Goal: Task Accomplishment & Management: Use online tool/utility

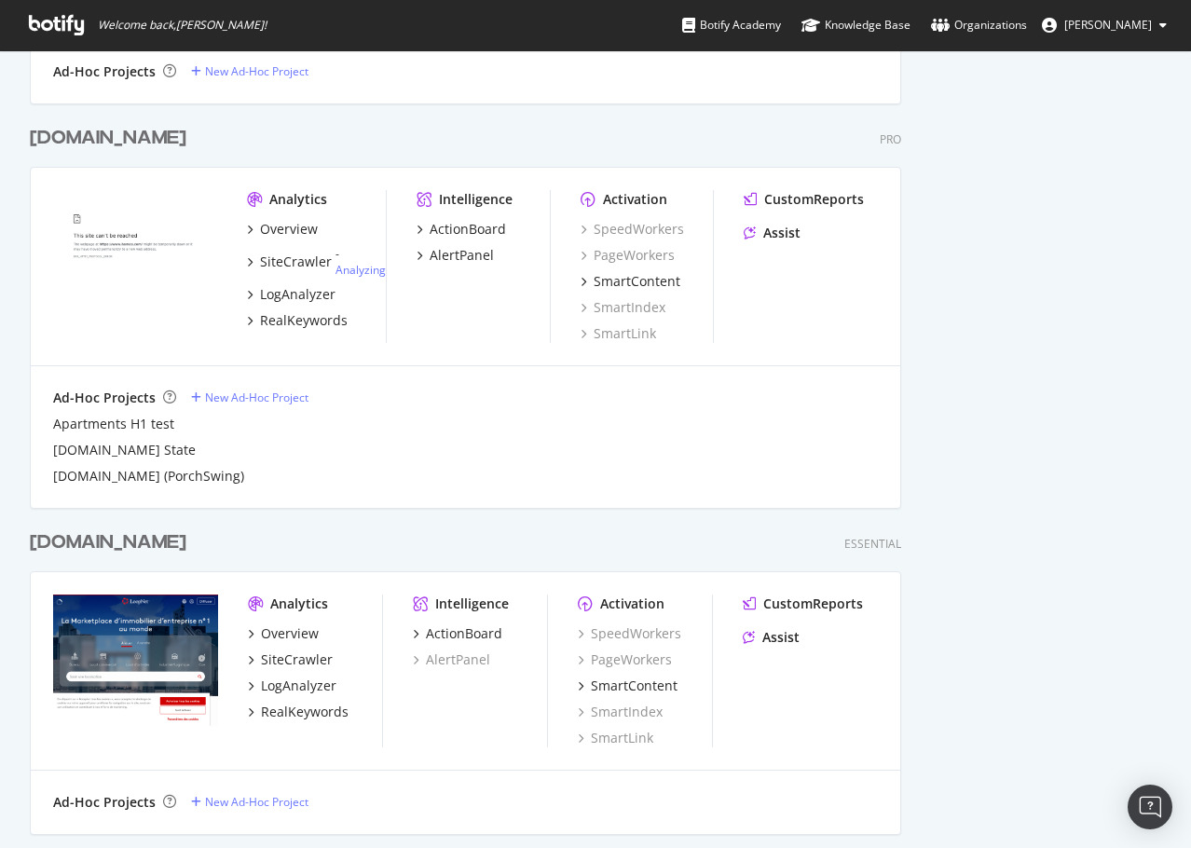
scroll to position [1678, 0]
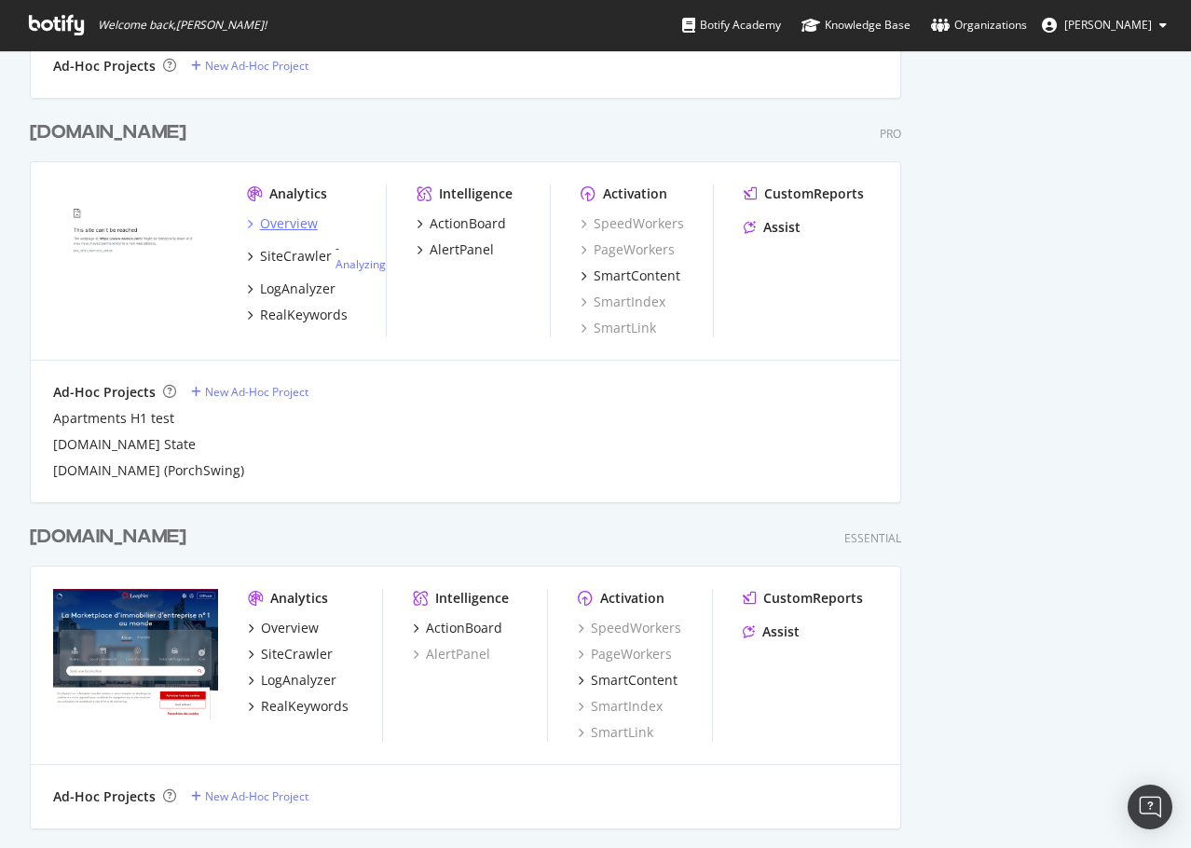
click at [290, 223] on div "Overview" at bounding box center [289, 223] width 58 height 19
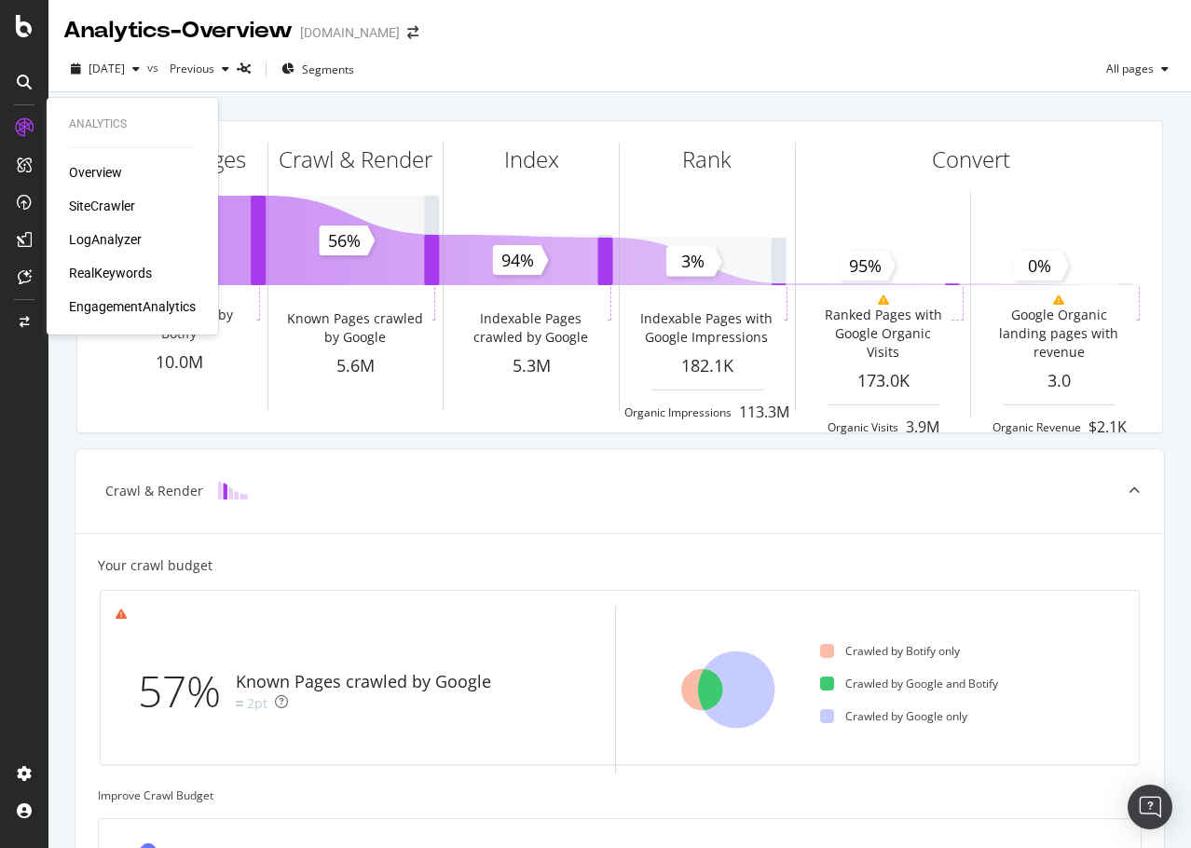
click at [137, 239] on div "LogAnalyzer" at bounding box center [105, 239] width 73 height 19
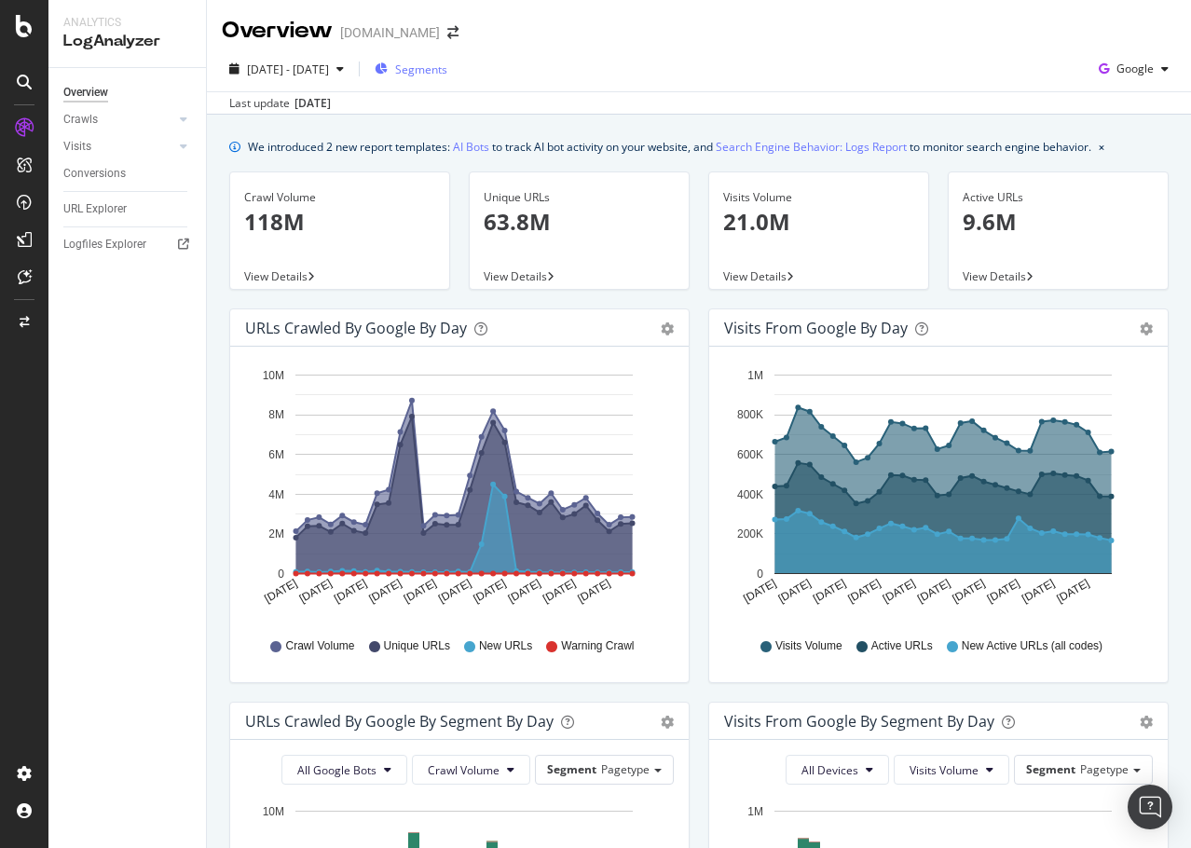
click at [447, 78] on div "Segments" at bounding box center [411, 69] width 73 height 28
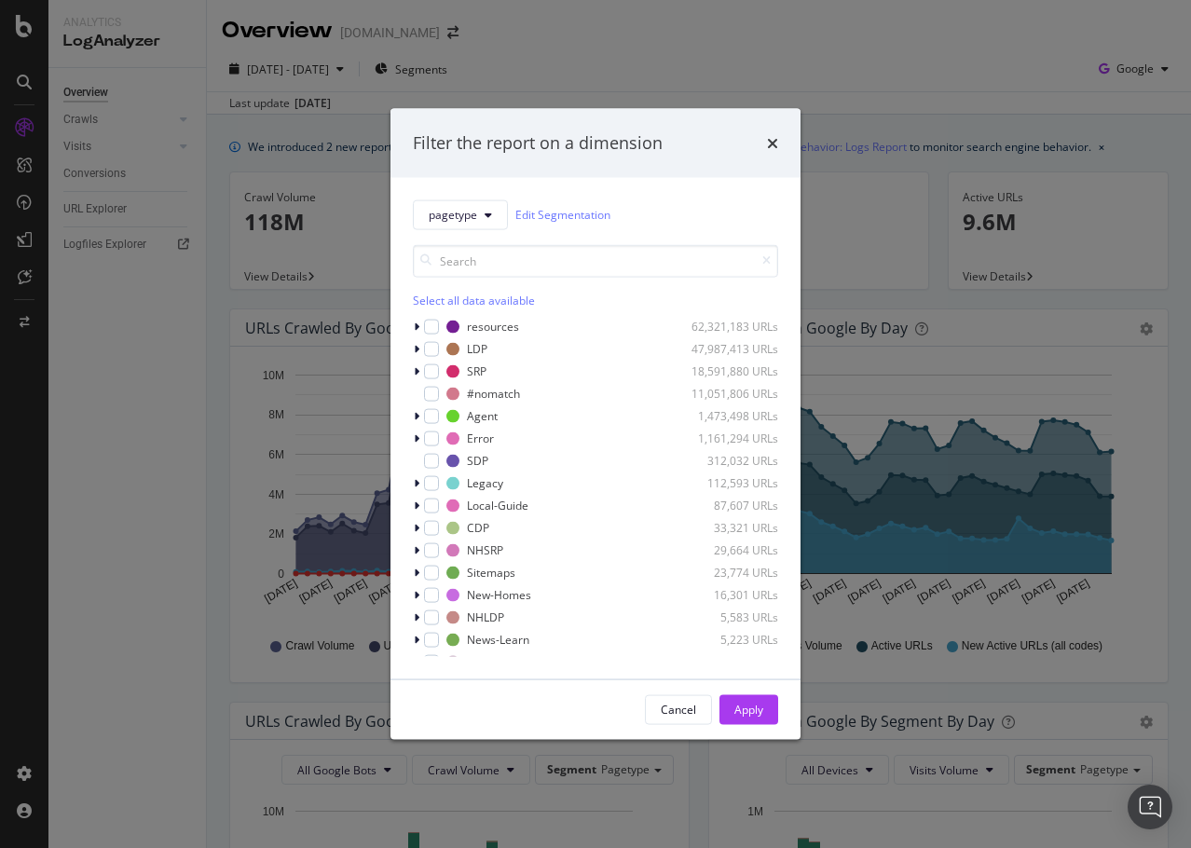
click at [412, 370] on div "pagetype Edit Segmentation Select all data available resources 62,321,183 URLs …" at bounding box center [596, 427] width 410 height 501
click at [416, 371] on icon "modal" at bounding box center [417, 370] width 6 height 11
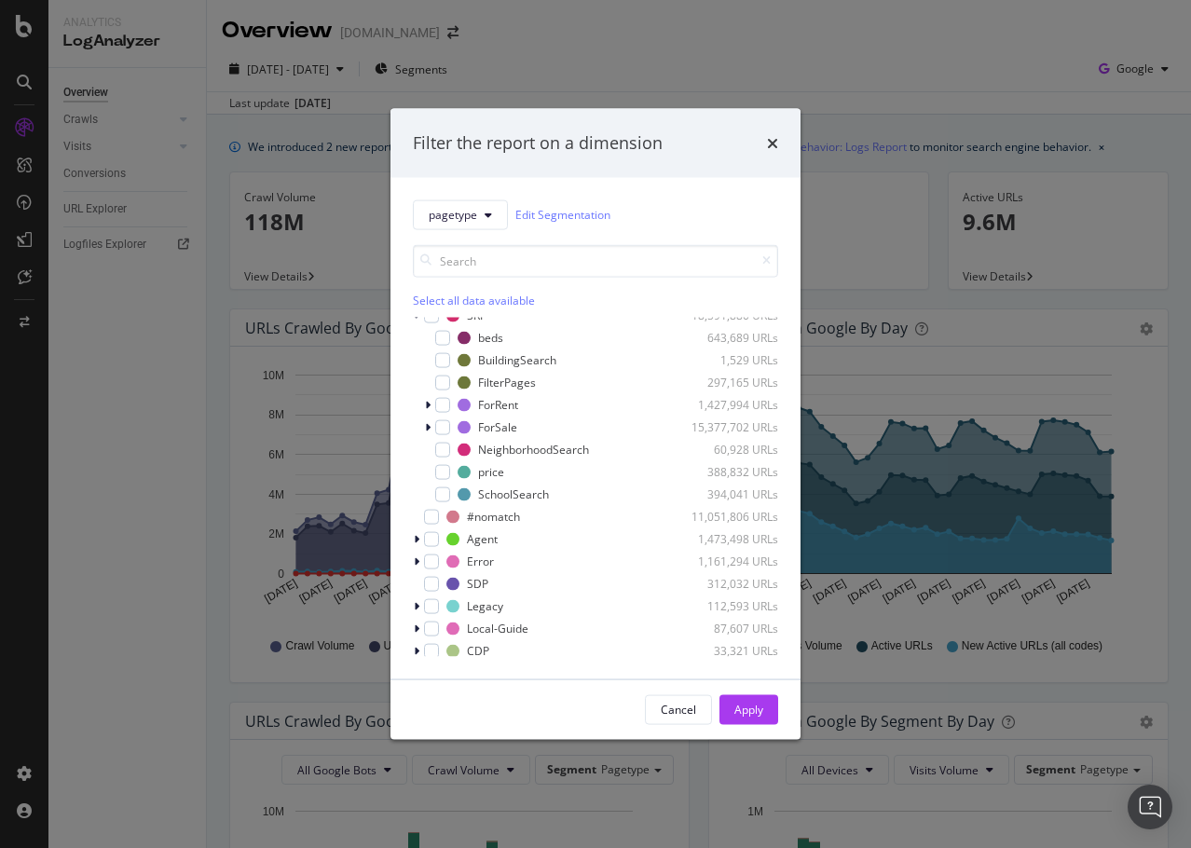
scroll to position [93, 0]
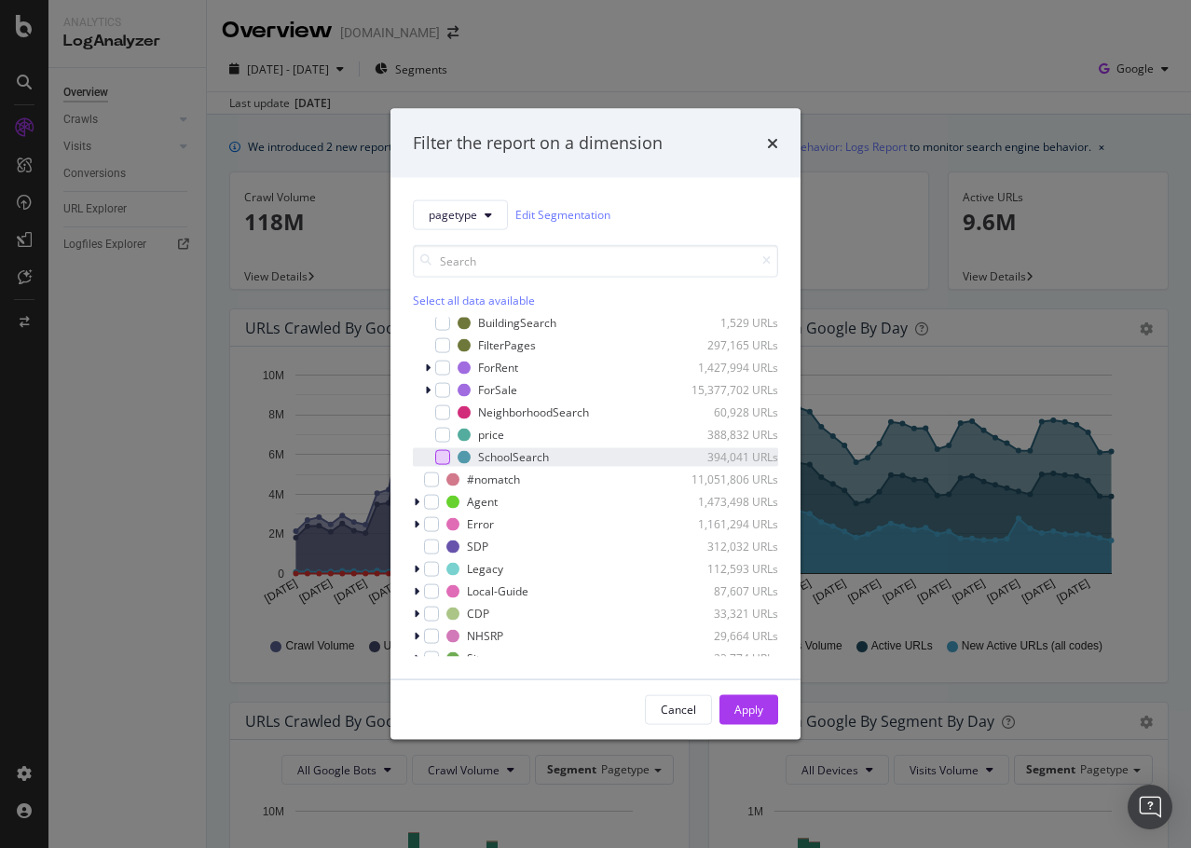
click at [444, 451] on div "modal" at bounding box center [442, 456] width 15 height 15
click at [759, 709] on div "Apply" at bounding box center [748, 710] width 29 height 16
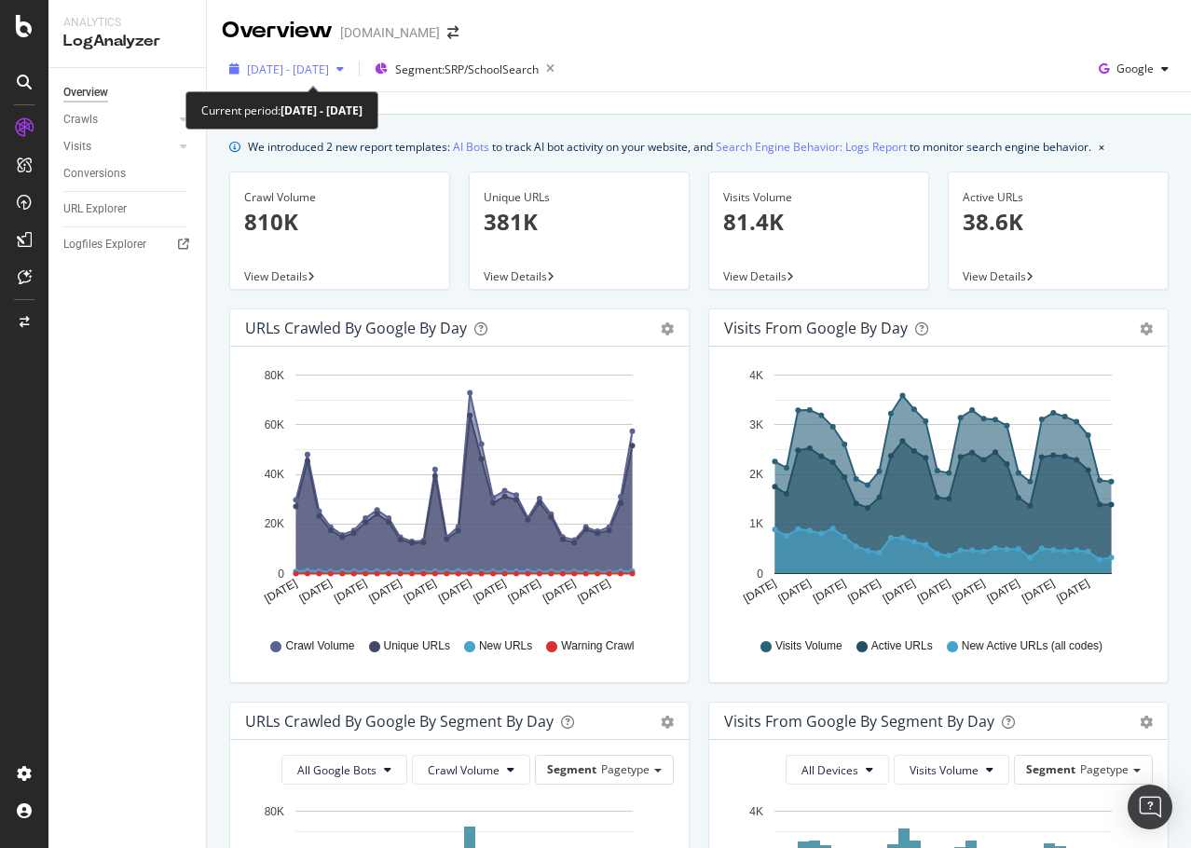
click at [329, 63] on span "[DATE] - [DATE]" at bounding box center [288, 70] width 82 height 16
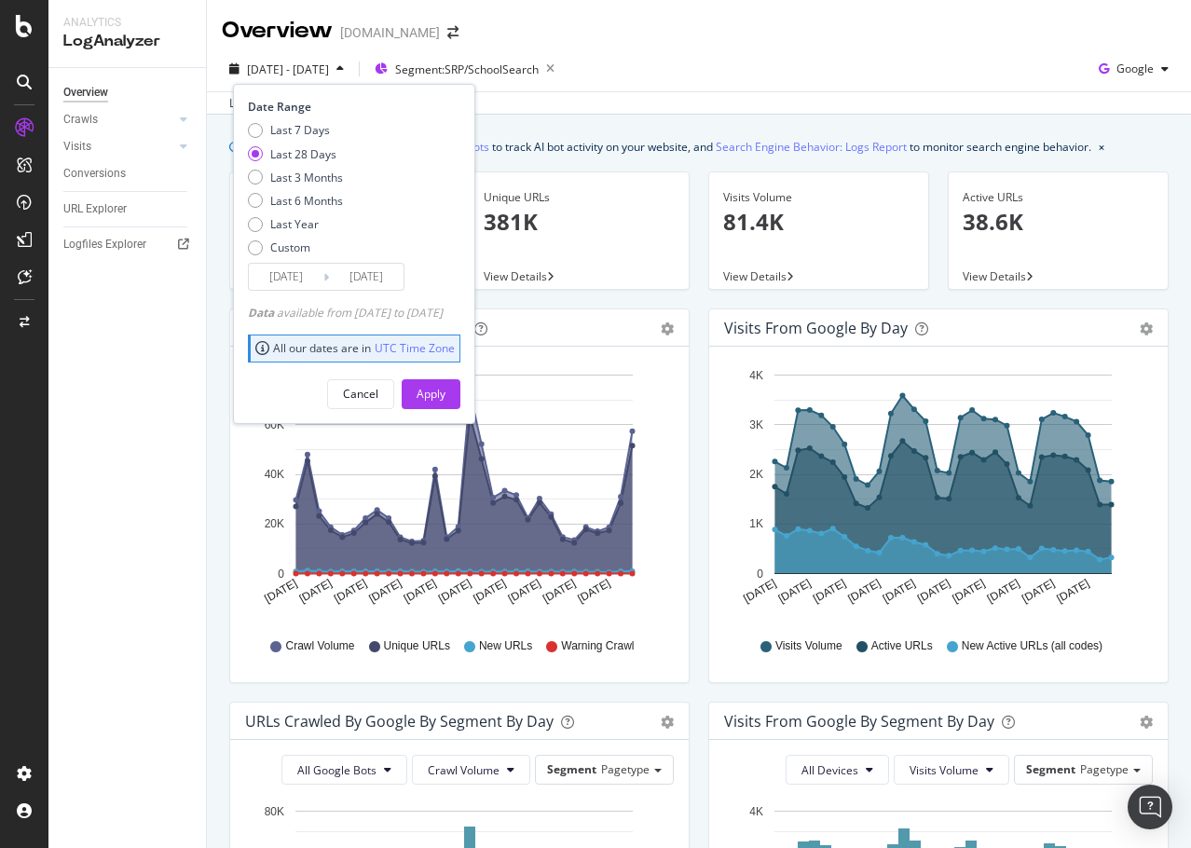
click at [292, 263] on div "[DATE] Navigate forward to interact with the calendar and select a date. Press …" at bounding box center [326, 277] width 157 height 28
click at [295, 275] on input "[DATE]" at bounding box center [286, 277] width 75 height 26
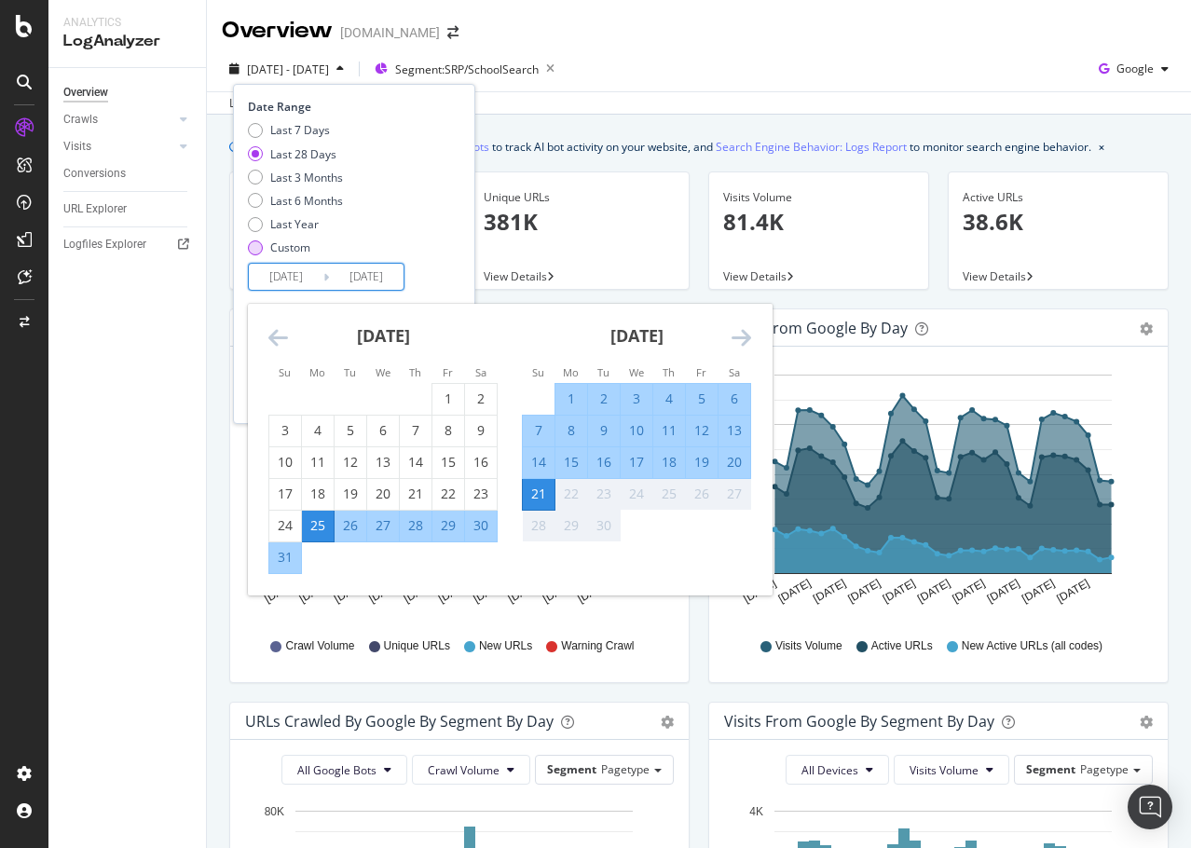
click at [261, 249] on div "Custom" at bounding box center [255, 247] width 15 height 15
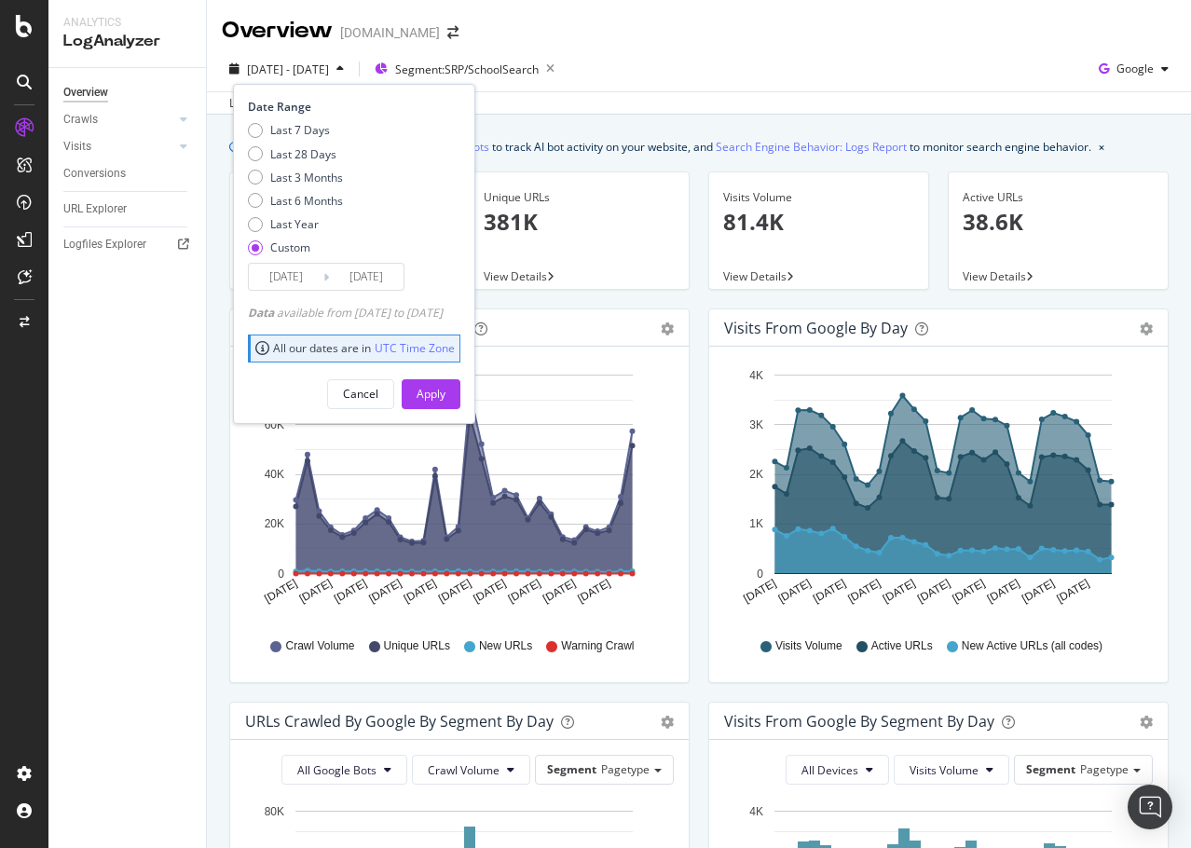
click at [300, 282] on input "[DATE]" at bounding box center [286, 277] width 75 height 26
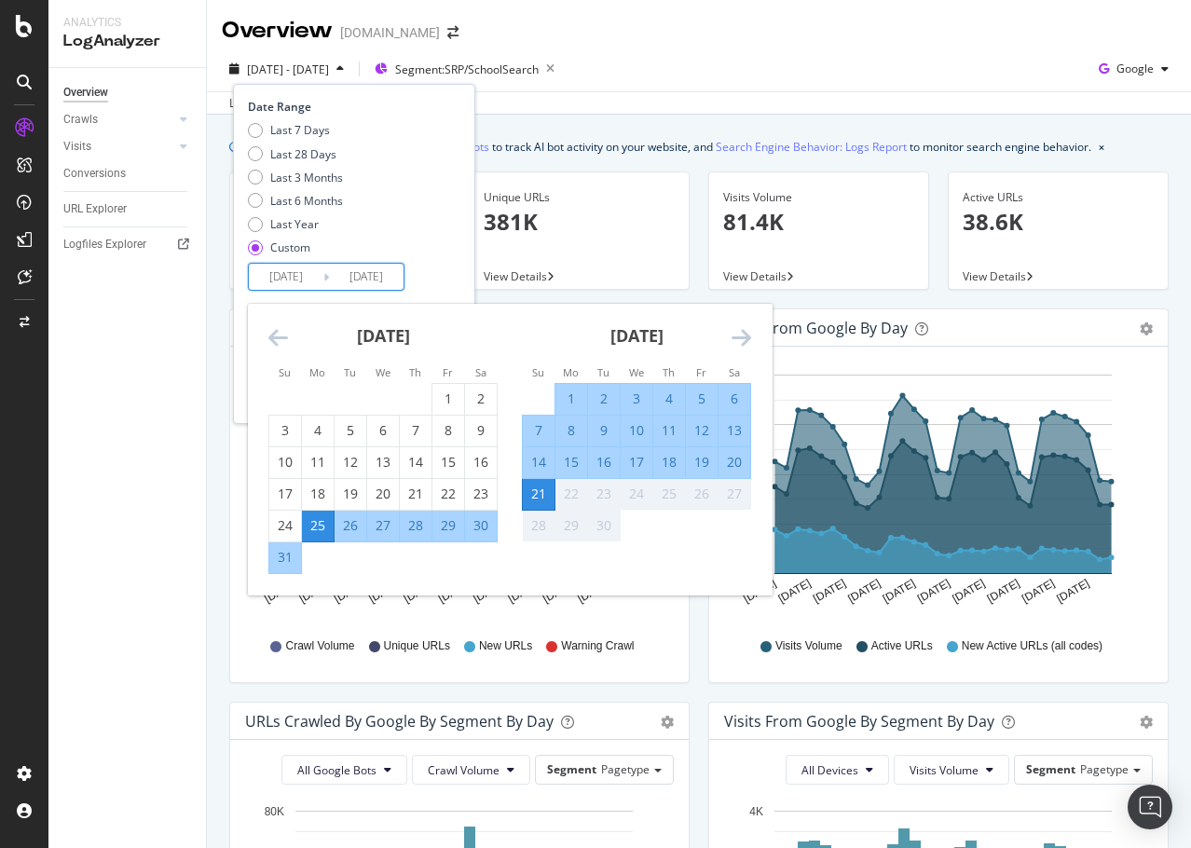
click at [269, 339] on icon "Move backward to switch to the previous month." at bounding box center [278, 337] width 20 height 22
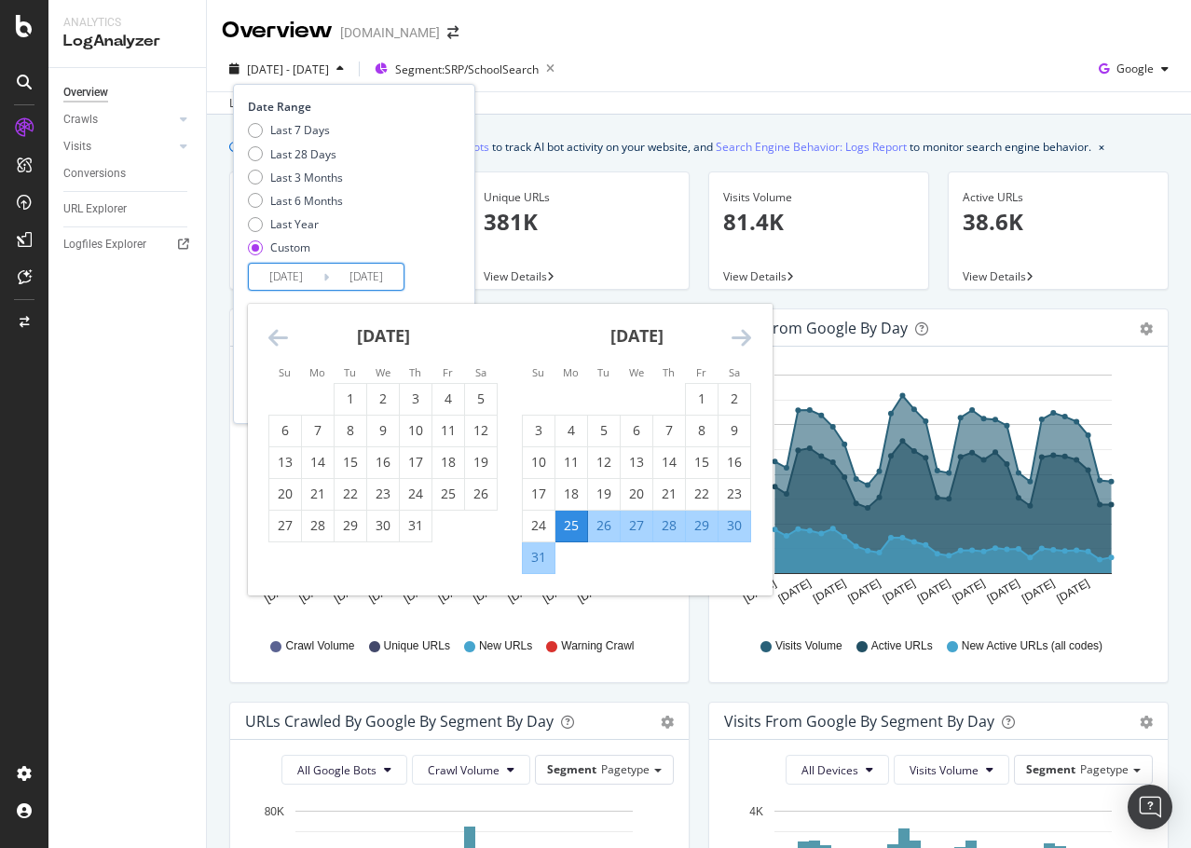
click at [278, 336] on icon "Move backward to switch to the previous month." at bounding box center [278, 337] width 20 height 22
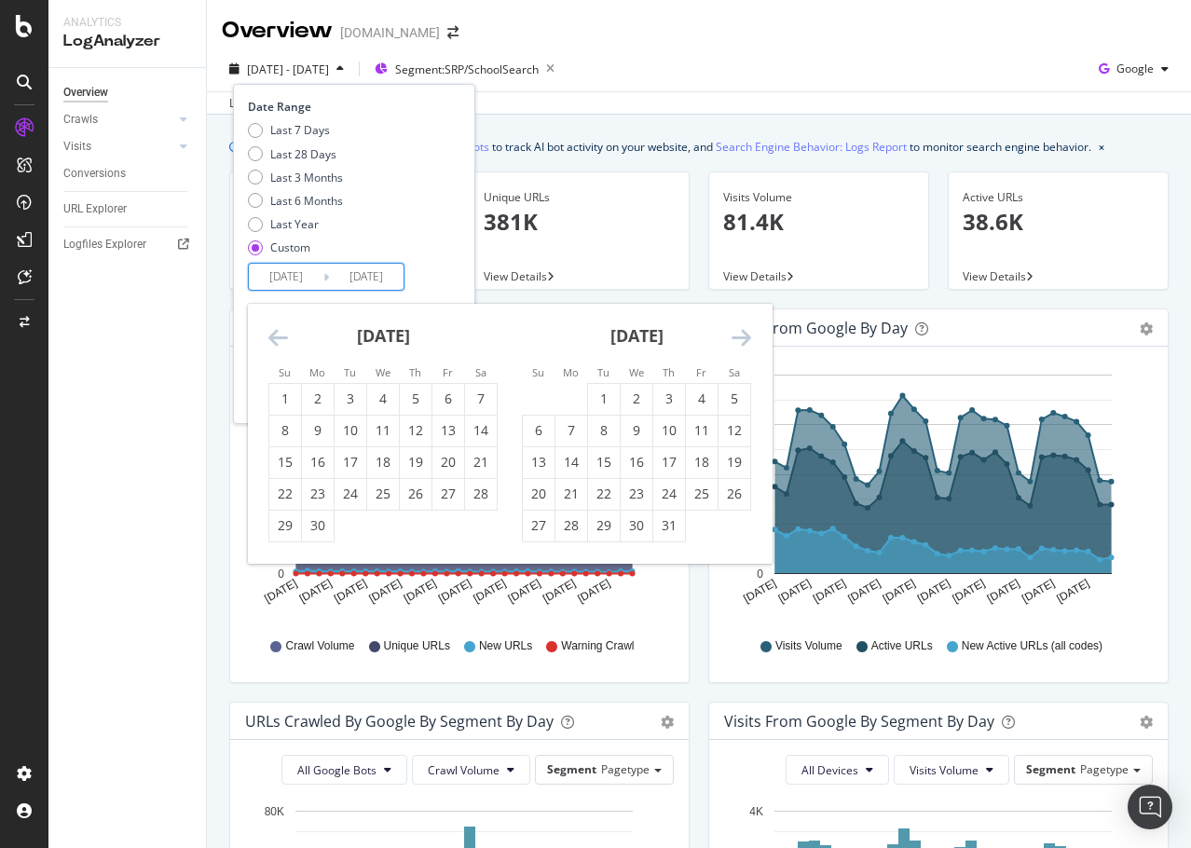
click at [278, 336] on icon "Move backward to switch to the previous month." at bounding box center [278, 337] width 20 height 22
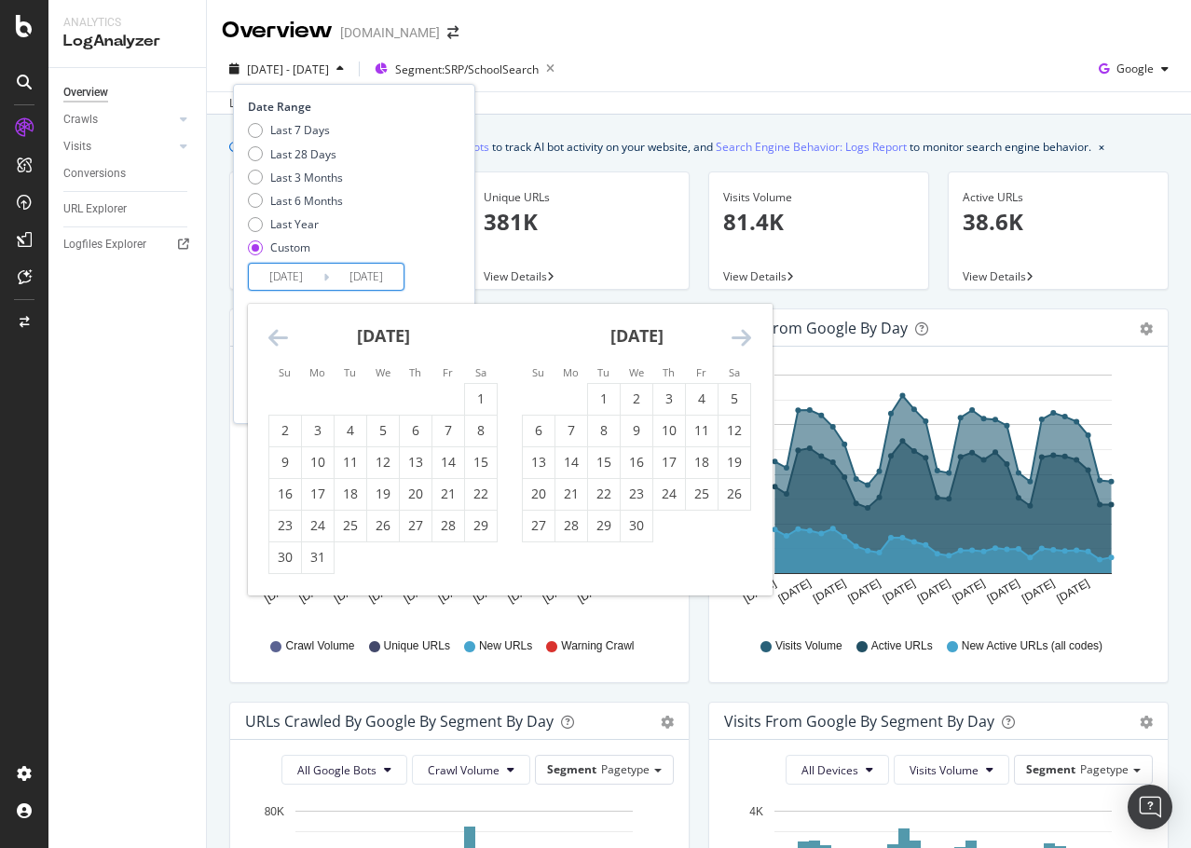
click at [278, 336] on icon "Move backward to switch to the previous month." at bounding box center [278, 337] width 20 height 22
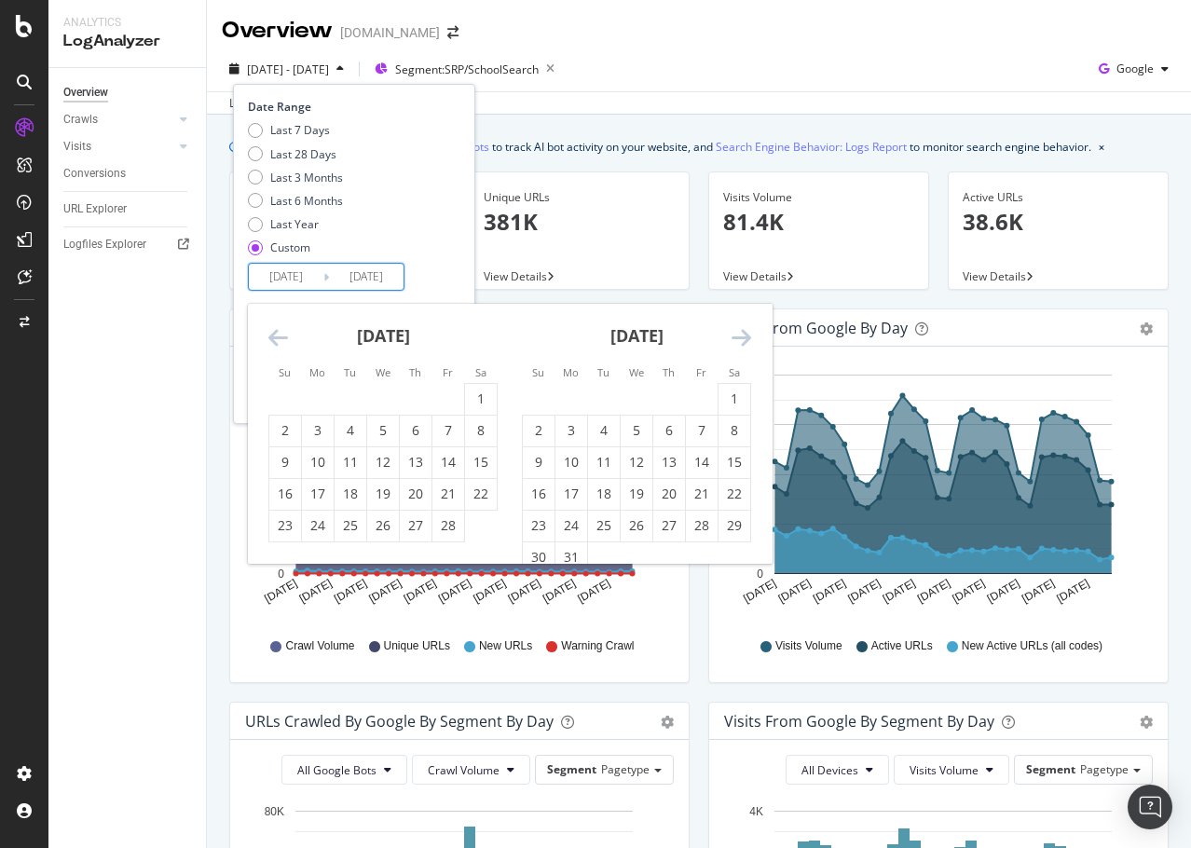
click at [278, 336] on icon "Move backward to switch to the previous month." at bounding box center [278, 337] width 20 height 22
click at [389, 398] on div "1" at bounding box center [383, 399] width 32 height 19
type input "[DATE]"
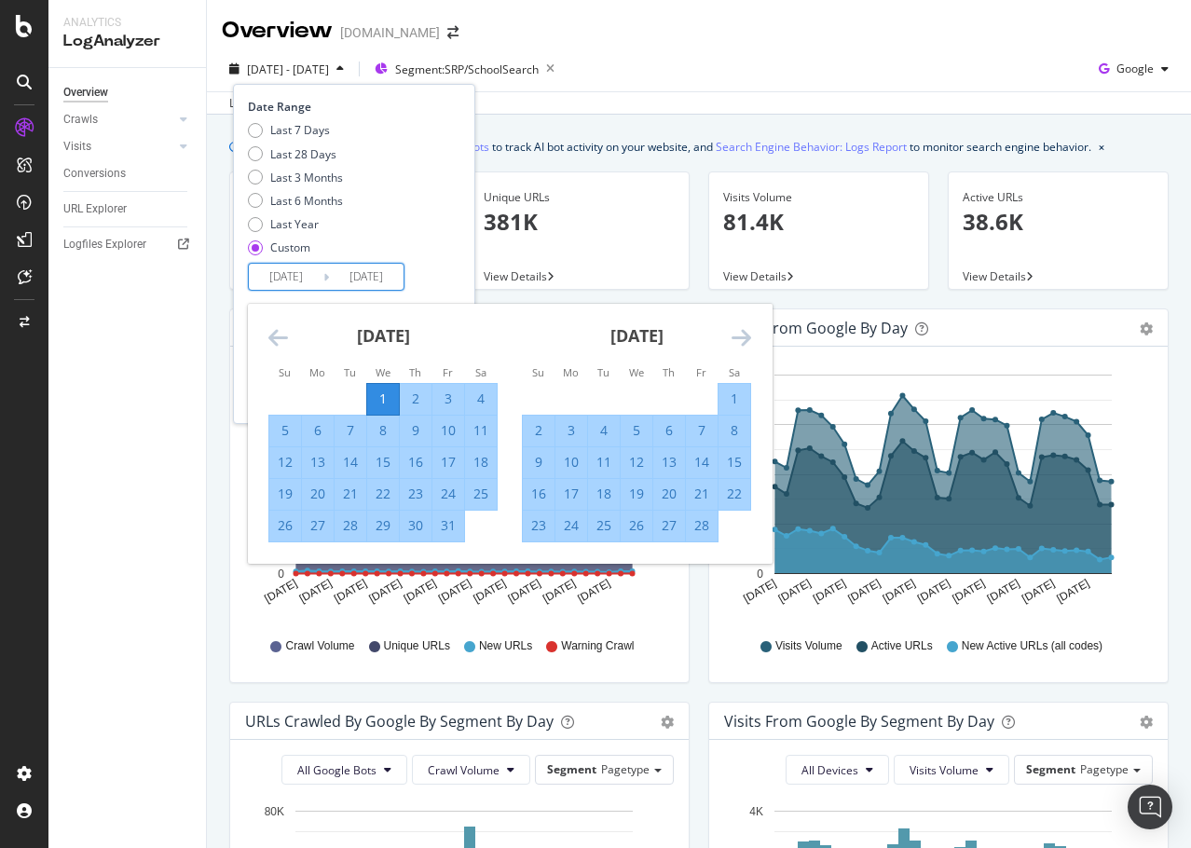
click at [440, 253] on div "Last 7 Days Last 28 Days Last 3 Months Last 6 Months Last Year Custom" at bounding box center [352, 192] width 208 height 141
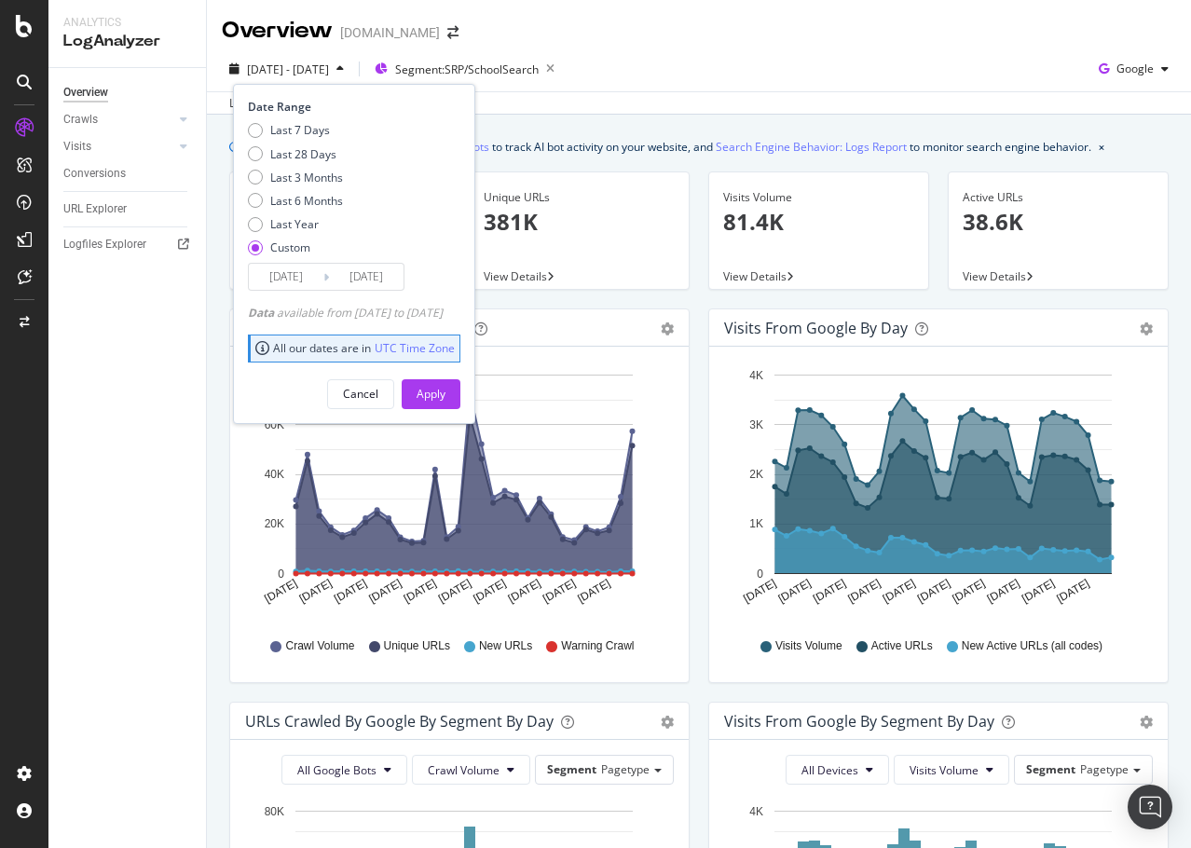
drag, startPoint x: 465, startPoint y: 400, endPoint x: 333, endPoint y: 325, distance: 151.9
click at [445, 400] on div "Apply" at bounding box center [431, 394] width 29 height 16
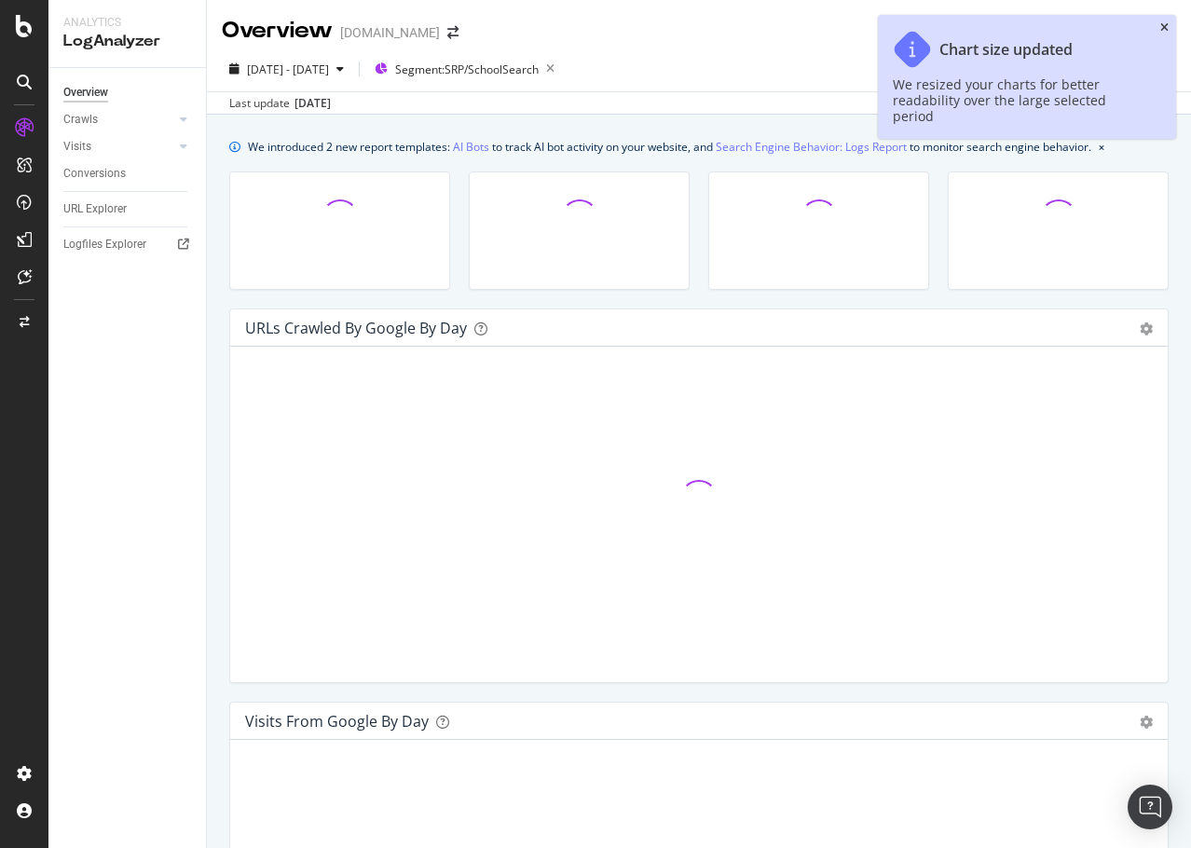
click at [1162, 30] on icon "close toast" at bounding box center [1164, 27] width 8 height 11
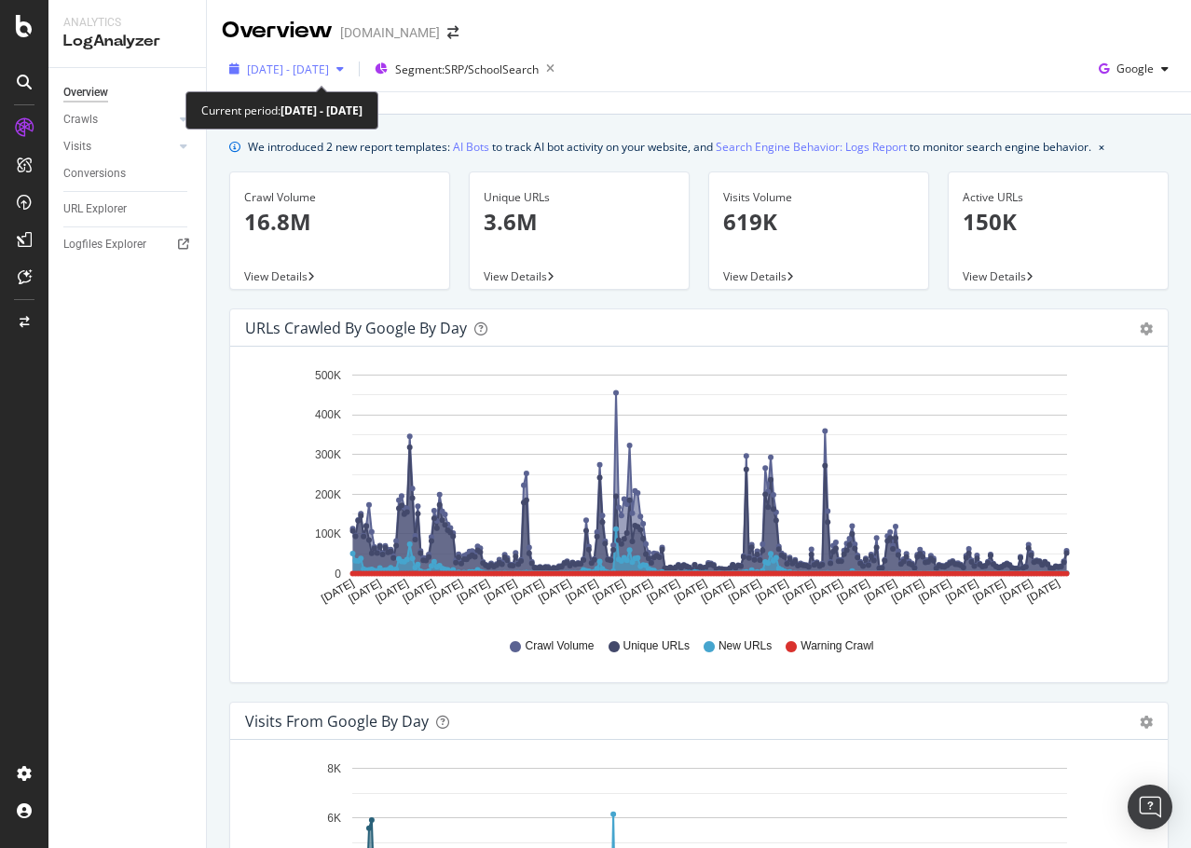
click at [327, 70] on span "[DATE] - [DATE]" at bounding box center [288, 70] width 82 height 16
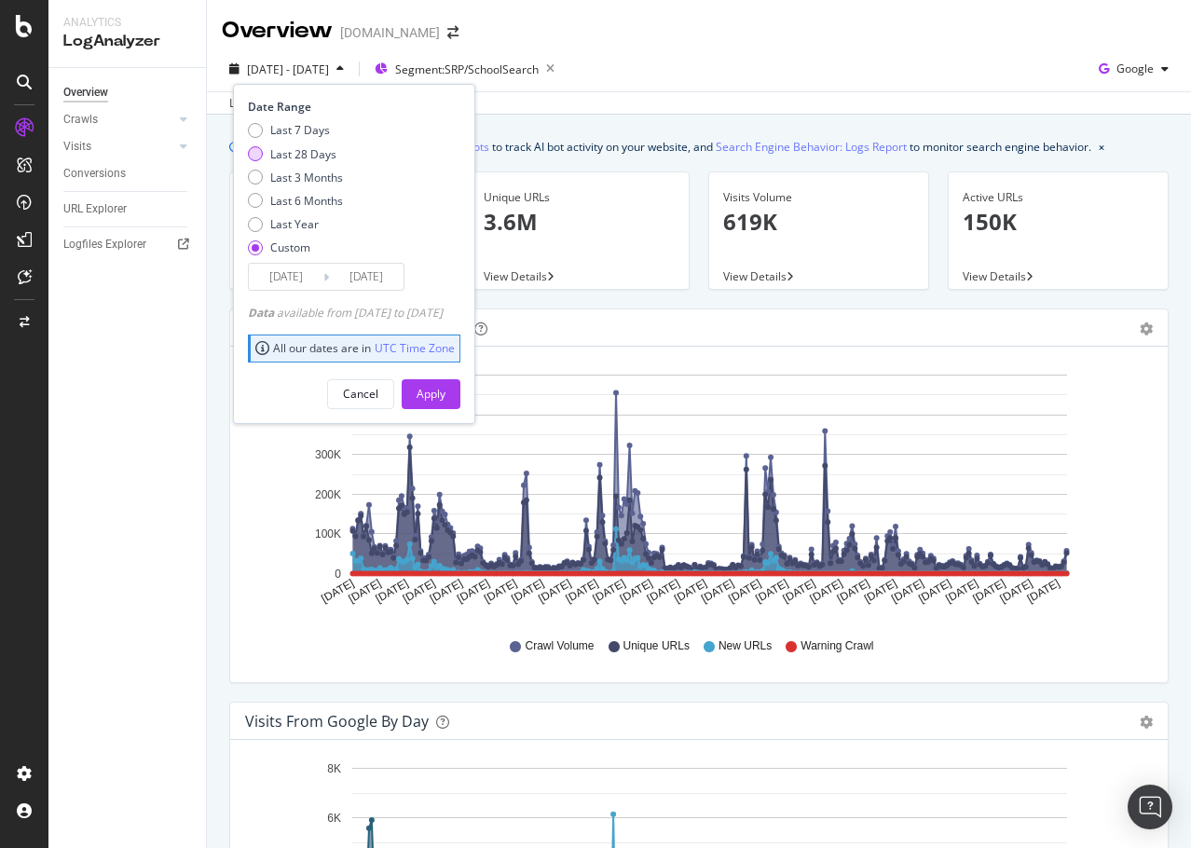
click at [252, 151] on div "Last 28 Days" at bounding box center [255, 153] width 15 height 15
type input "[DATE]"
click at [445, 391] on div "Apply" at bounding box center [431, 394] width 29 height 16
